Goal: Task Accomplishment & Management: Manage account settings

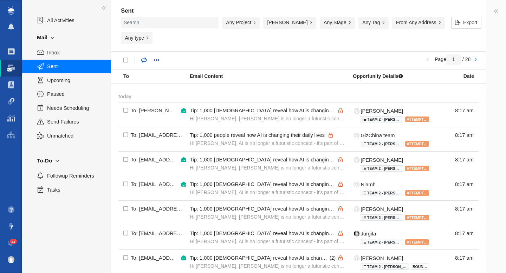
click at [144, 54] on link at bounding box center [143, 60] width 13 height 13
click at [152, 32] on button "Any type" at bounding box center [137, 38] width 32 height 12
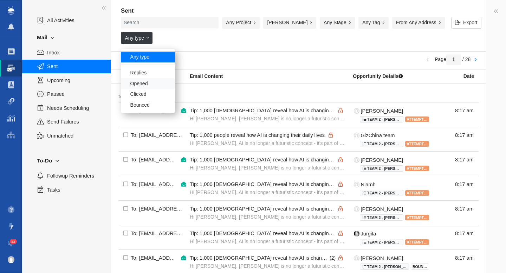
click at [175, 78] on div "Opened" at bounding box center [148, 83] width 54 height 11
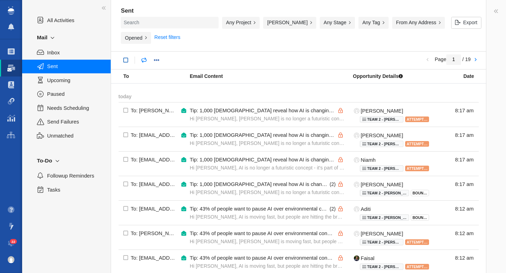
click at [128, 56] on link at bounding box center [125, 60] width 13 height 13
checkbox input "true"
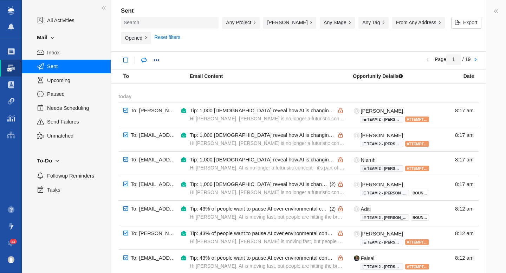
checkbox input "true"
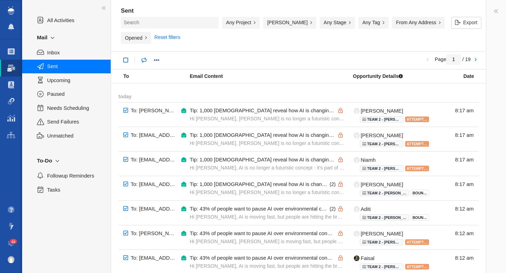
checkbox input "true"
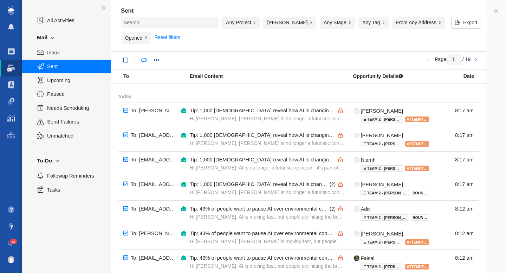
checkbox input "true"
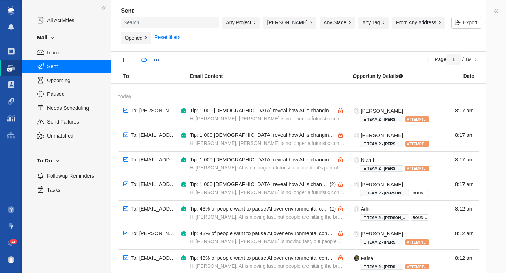
checkbox input "true"
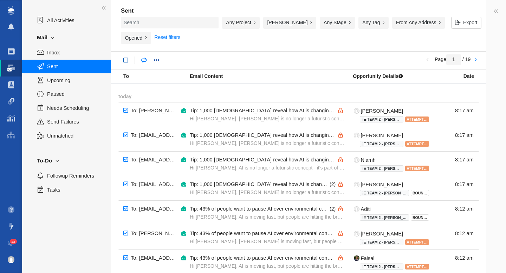
checkbox input "true"
click at [128, 56] on link at bounding box center [125, 60] width 13 height 13
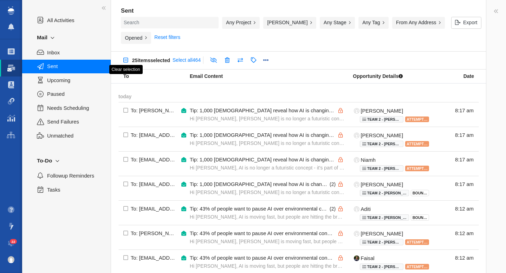
checkbox input "false"
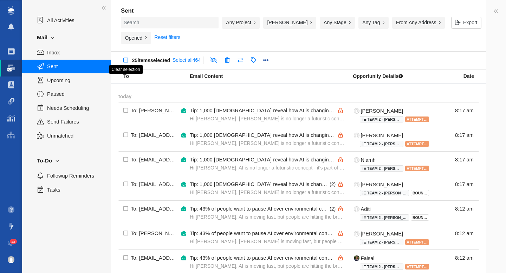
checkbox input "false"
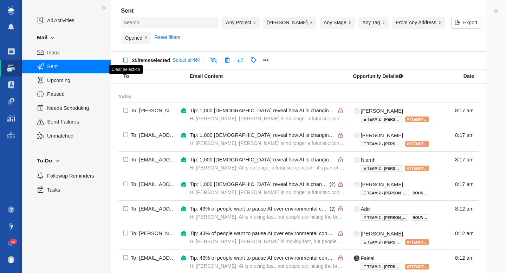
checkbox input "false"
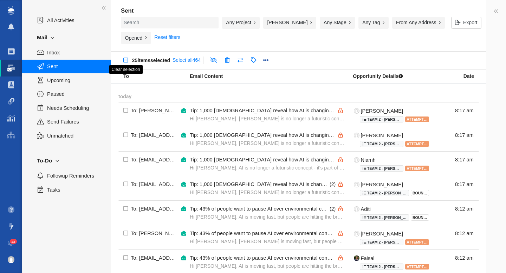
checkbox input "false"
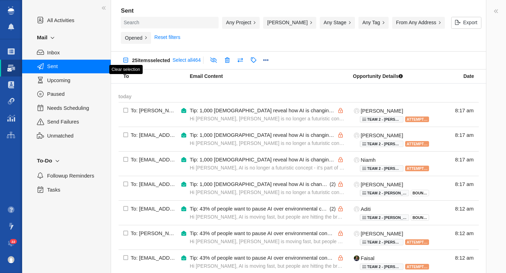
checkbox input "false"
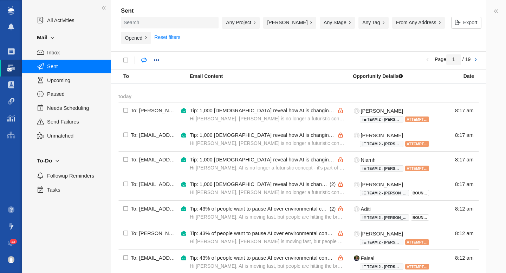
click at [476, 54] on link at bounding box center [475, 60] width 10 height 12
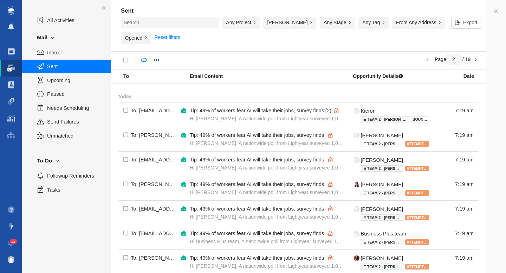
click at [477, 55] on link at bounding box center [475, 60] width 10 height 12
click at [426, 55] on link at bounding box center [427, 60] width 10 height 12
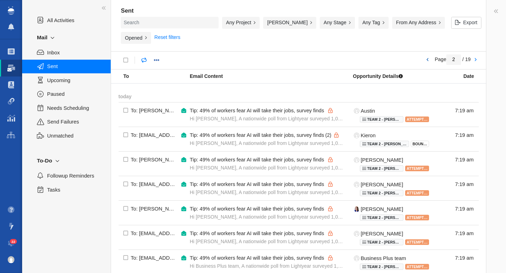
click at [426, 55] on link at bounding box center [427, 60] width 10 height 12
type input "1"
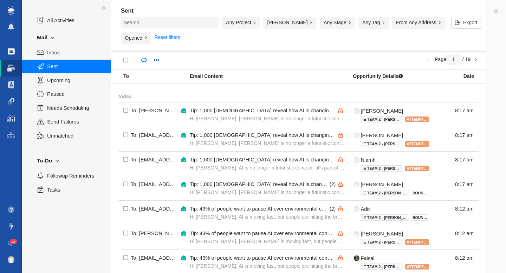
click at [8, 53] on span at bounding box center [11, 51] width 7 height 7
